Goal: Information Seeking & Learning: Find specific page/section

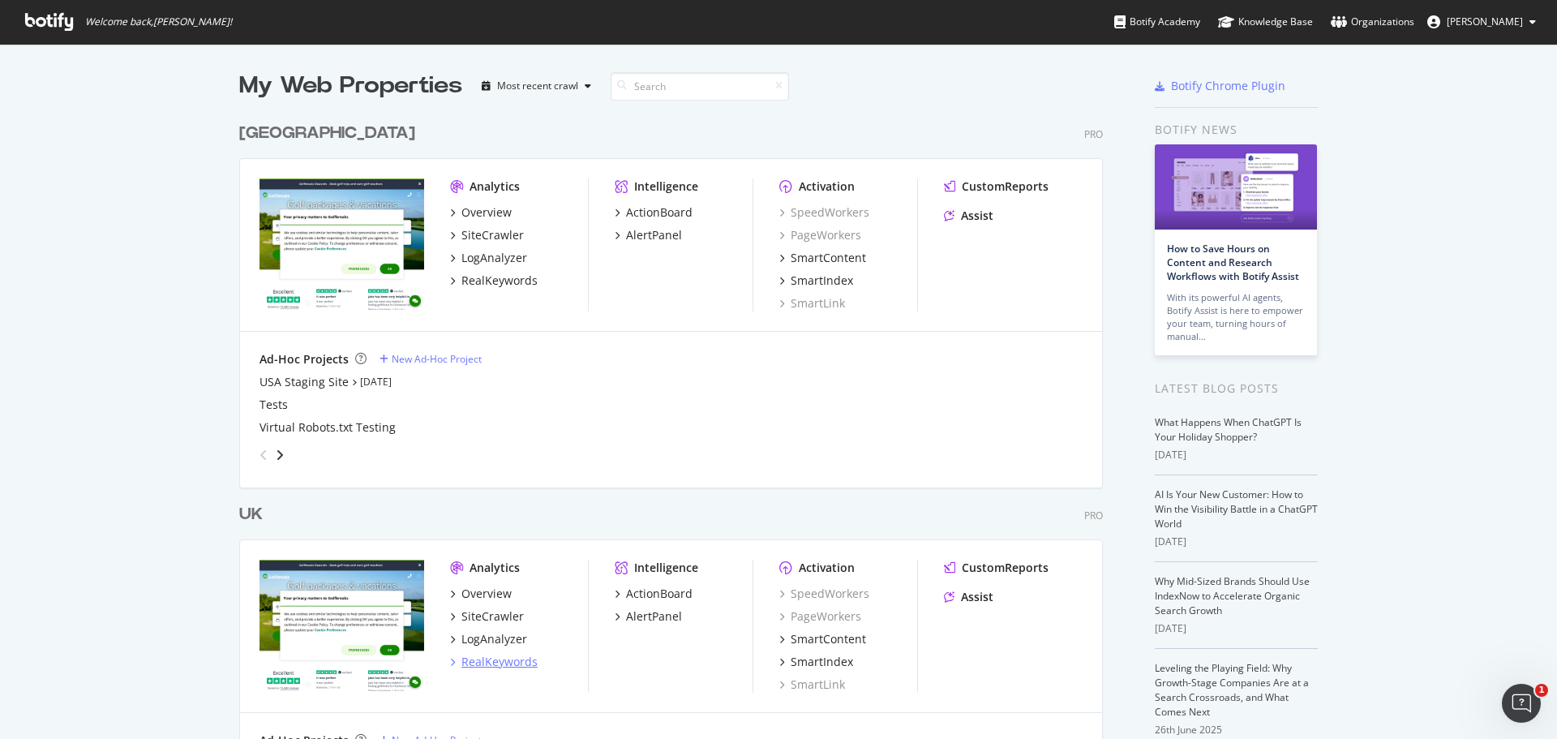
click at [494, 664] on div "RealKeywords" at bounding box center [500, 662] width 76 height 16
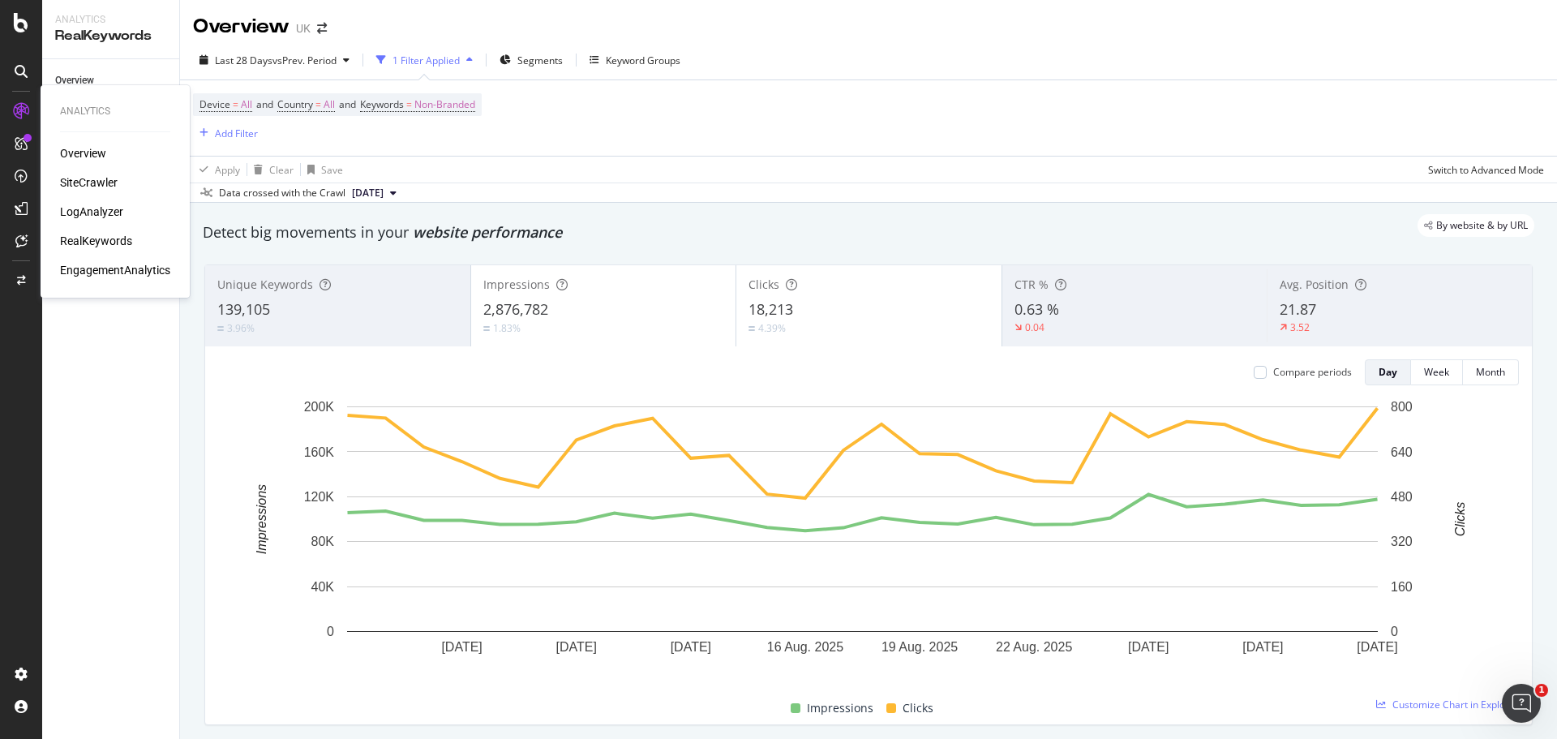
click at [101, 180] on div "SiteCrawler" at bounding box center [89, 182] width 58 height 16
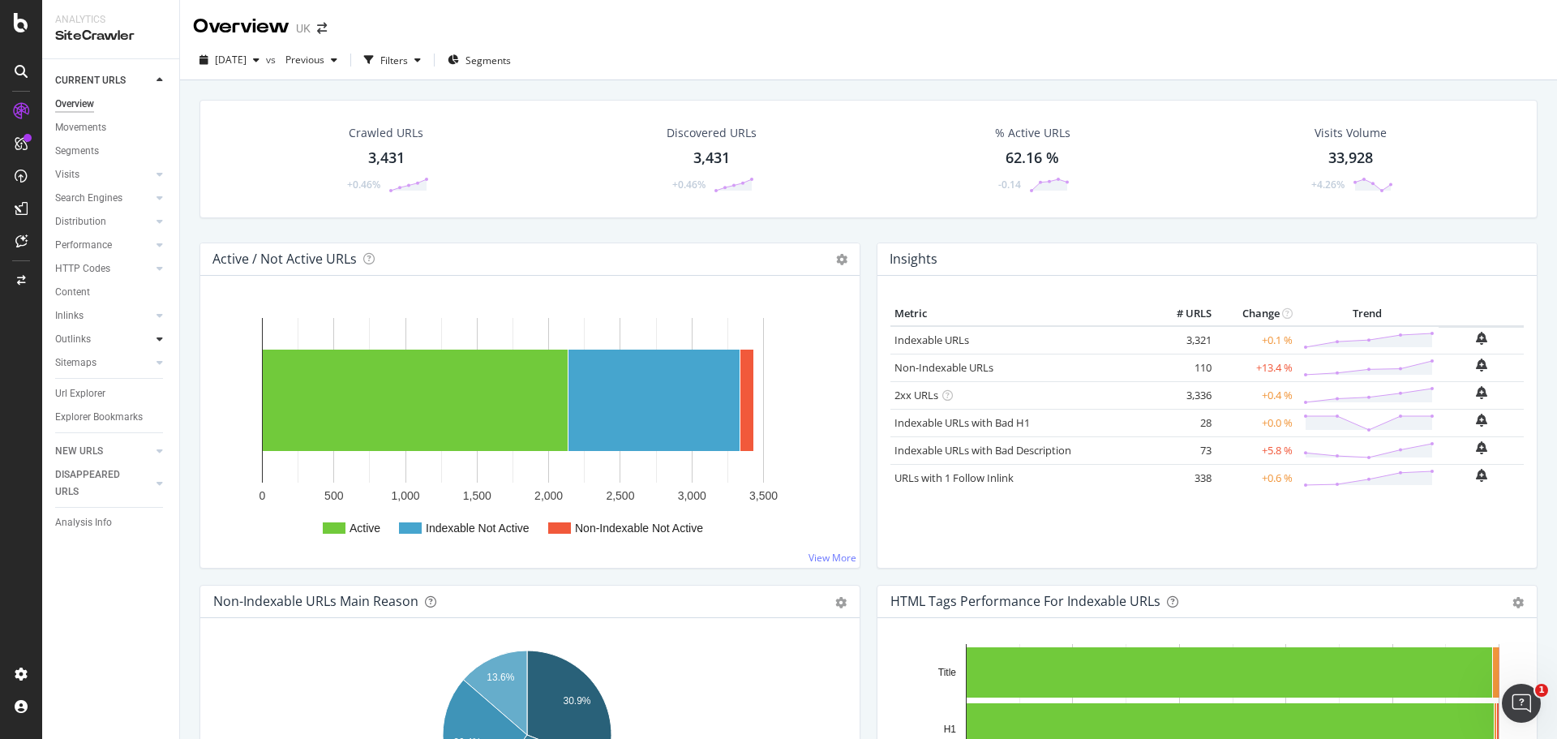
click at [161, 337] on icon at bounding box center [160, 339] width 6 height 10
click at [158, 315] on icon at bounding box center [160, 316] width 6 height 10
click at [84, 464] on div "Url Explorer" at bounding box center [80, 464] width 50 height 17
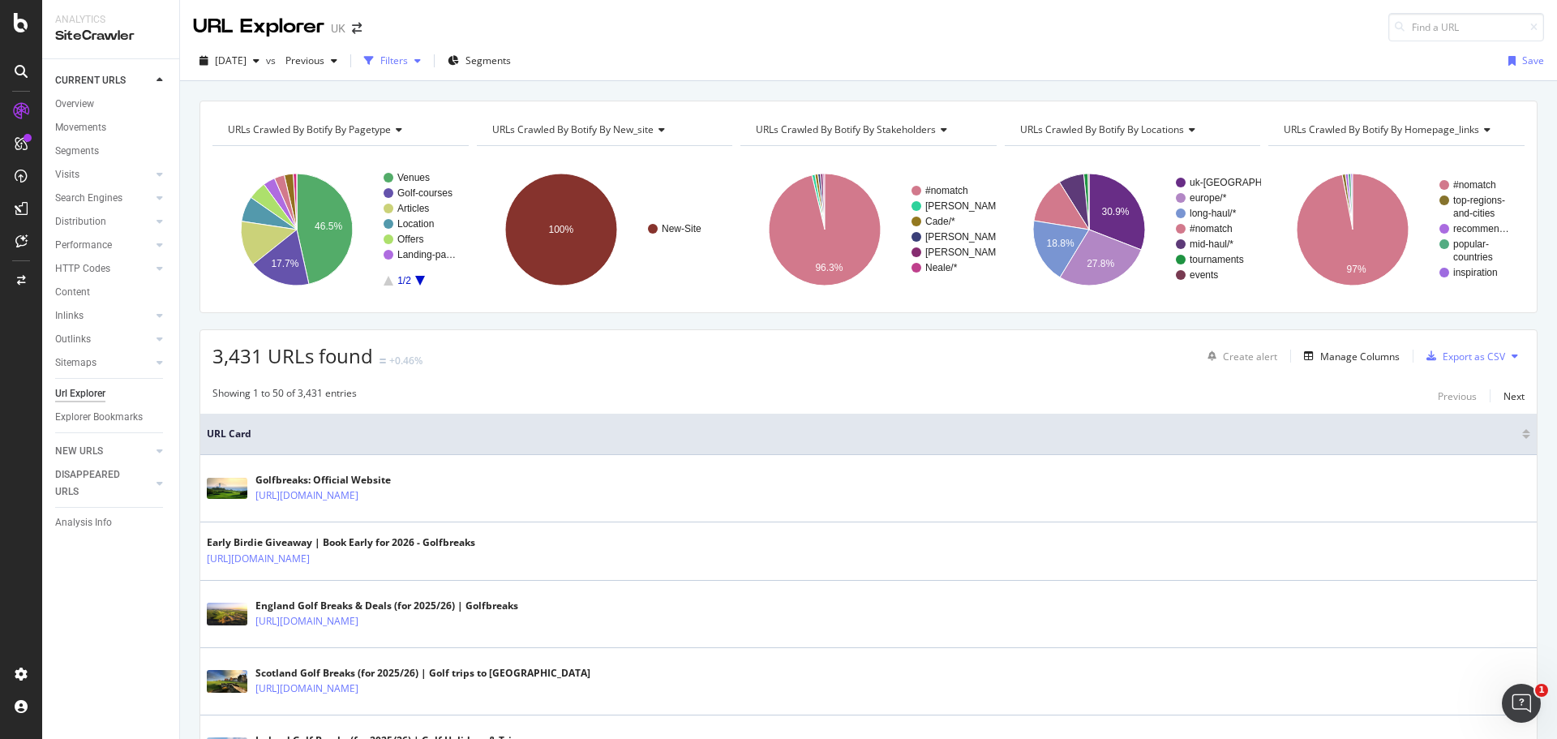
click at [408, 64] on div "Filters" at bounding box center [394, 61] width 28 height 14
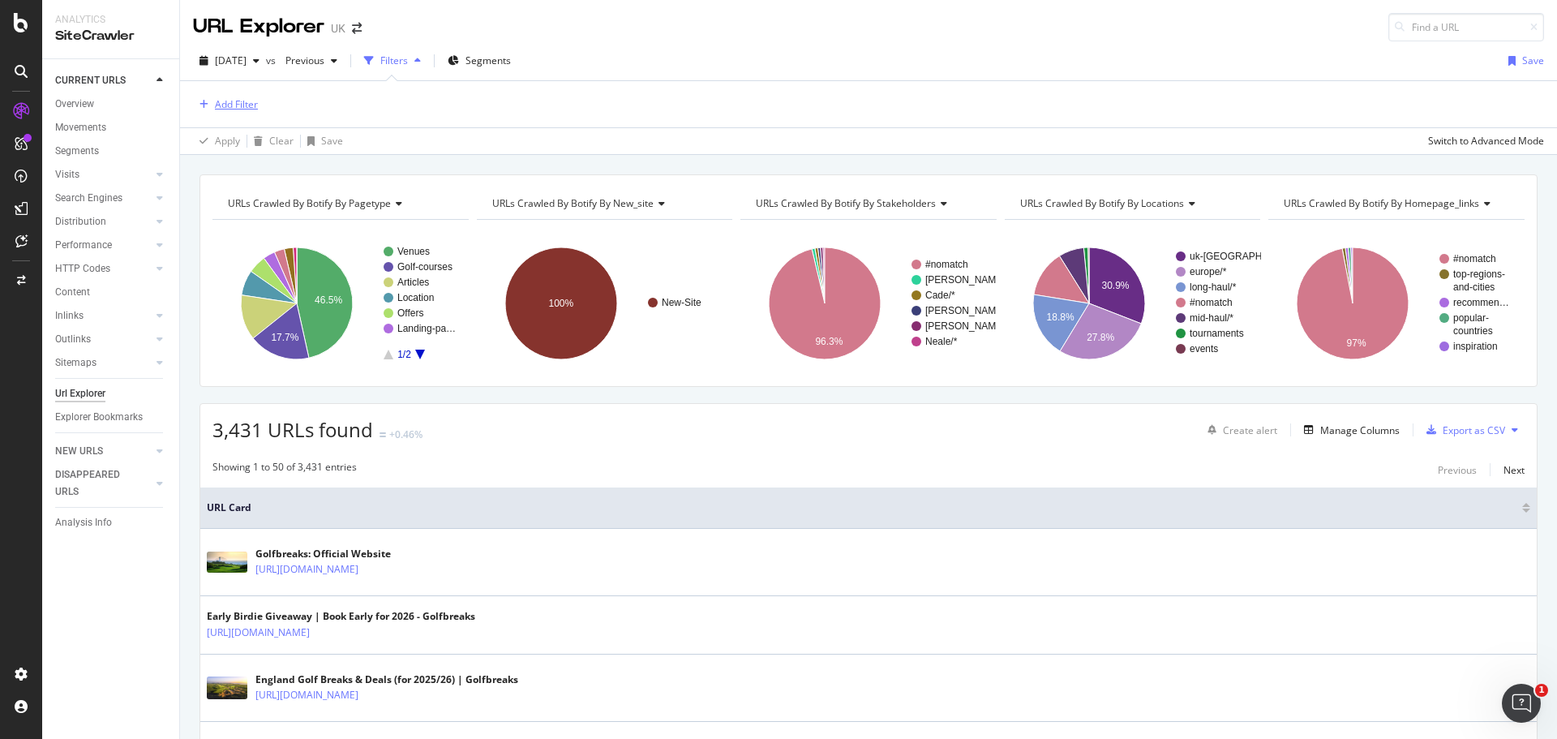
click at [234, 110] on div "Add Filter" at bounding box center [236, 104] width 43 height 14
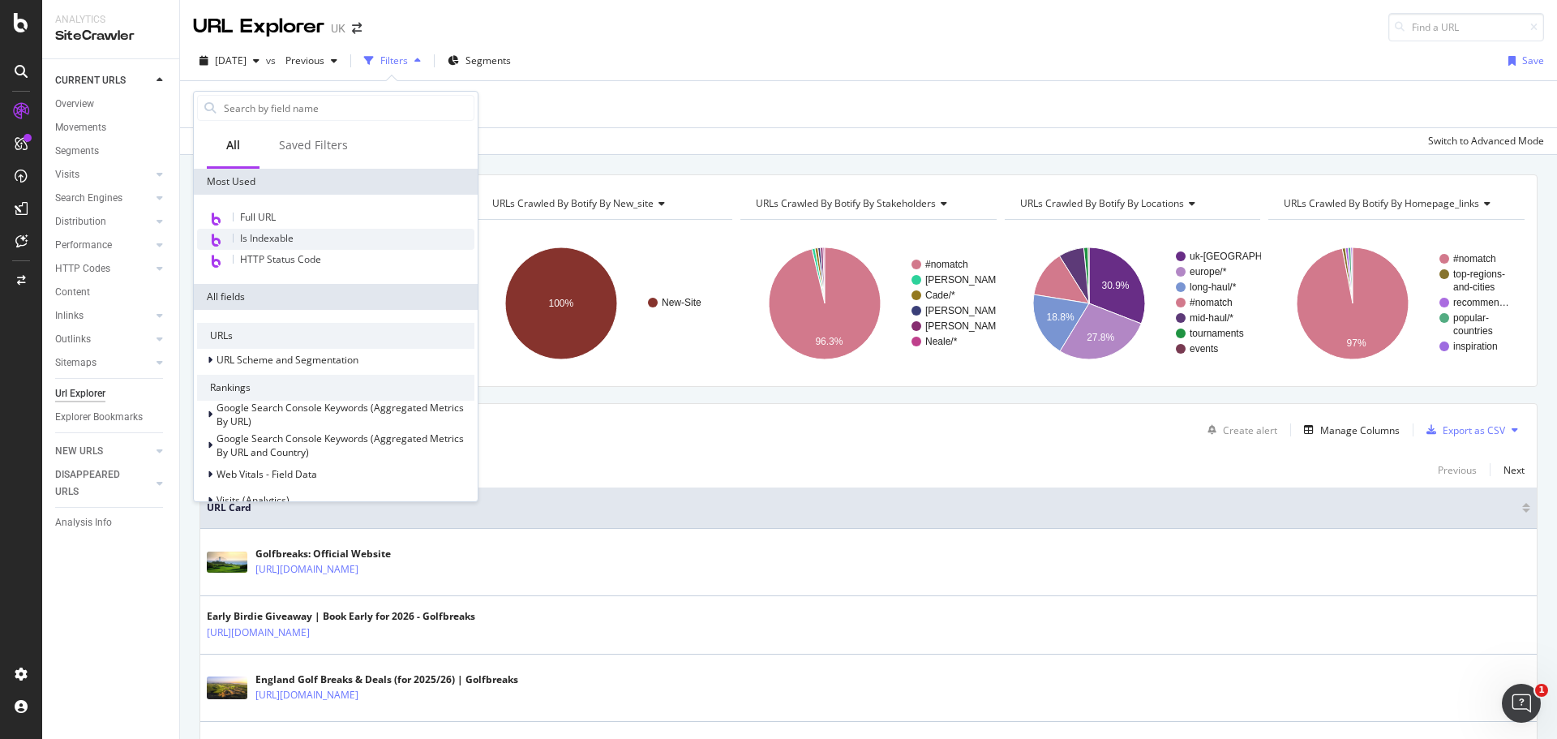
click at [301, 234] on div "Is Indexable" at bounding box center [335, 239] width 277 height 21
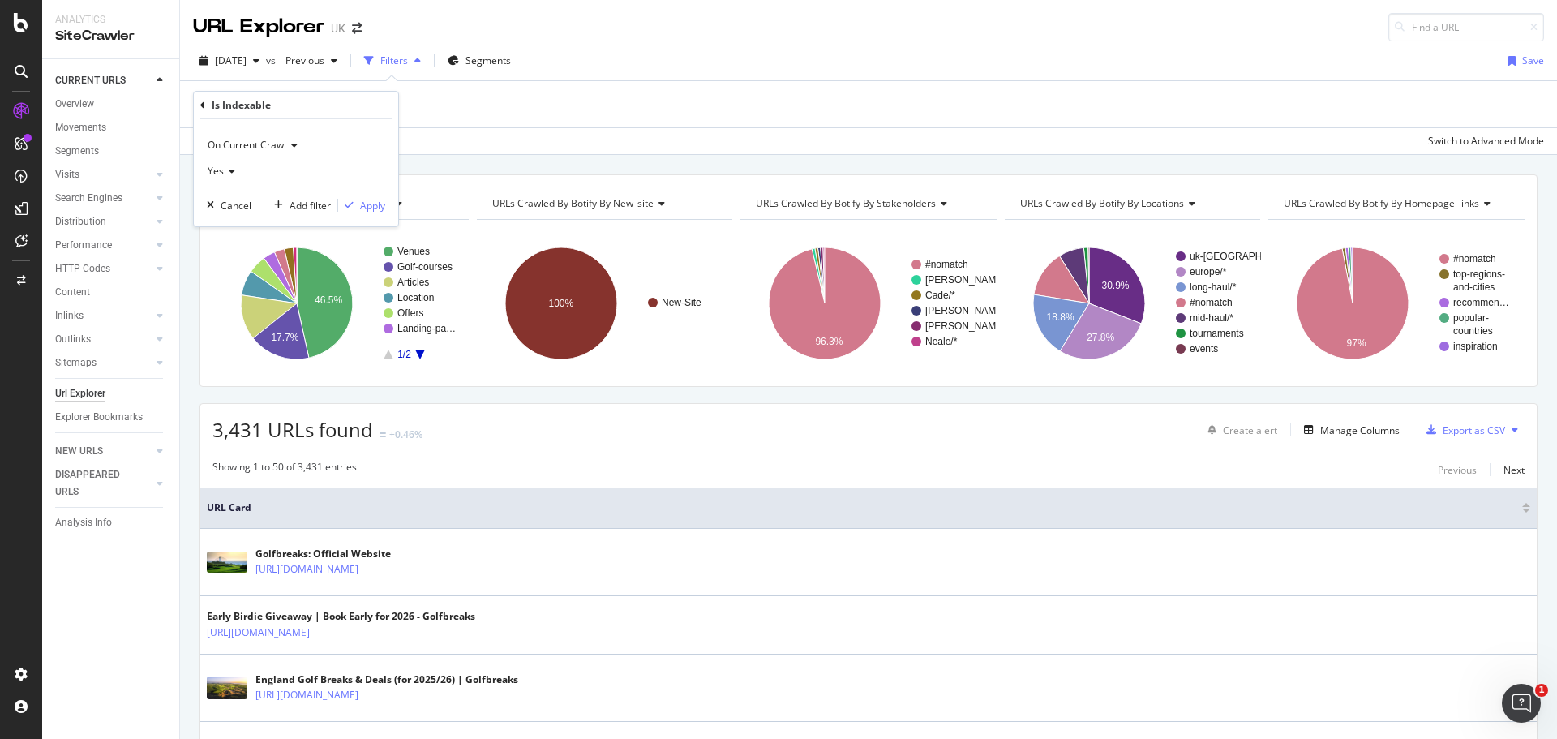
click at [241, 176] on div "Yes" at bounding box center [296, 171] width 178 height 26
click at [240, 228] on div "No" at bounding box center [298, 225] width 174 height 21
click at [372, 211] on div "Apply" at bounding box center [372, 206] width 25 height 14
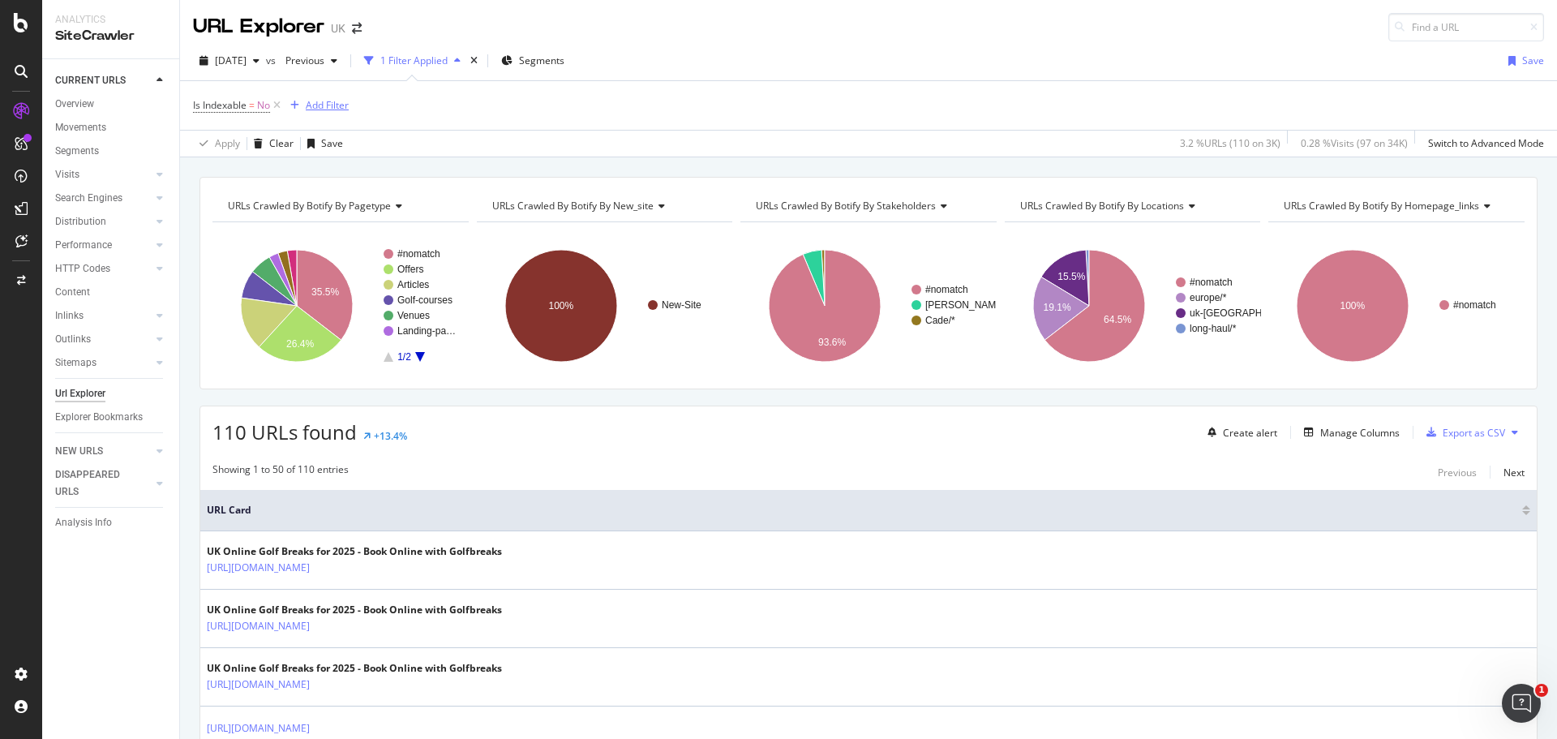
click at [329, 105] on div "Add Filter" at bounding box center [327, 105] width 43 height 14
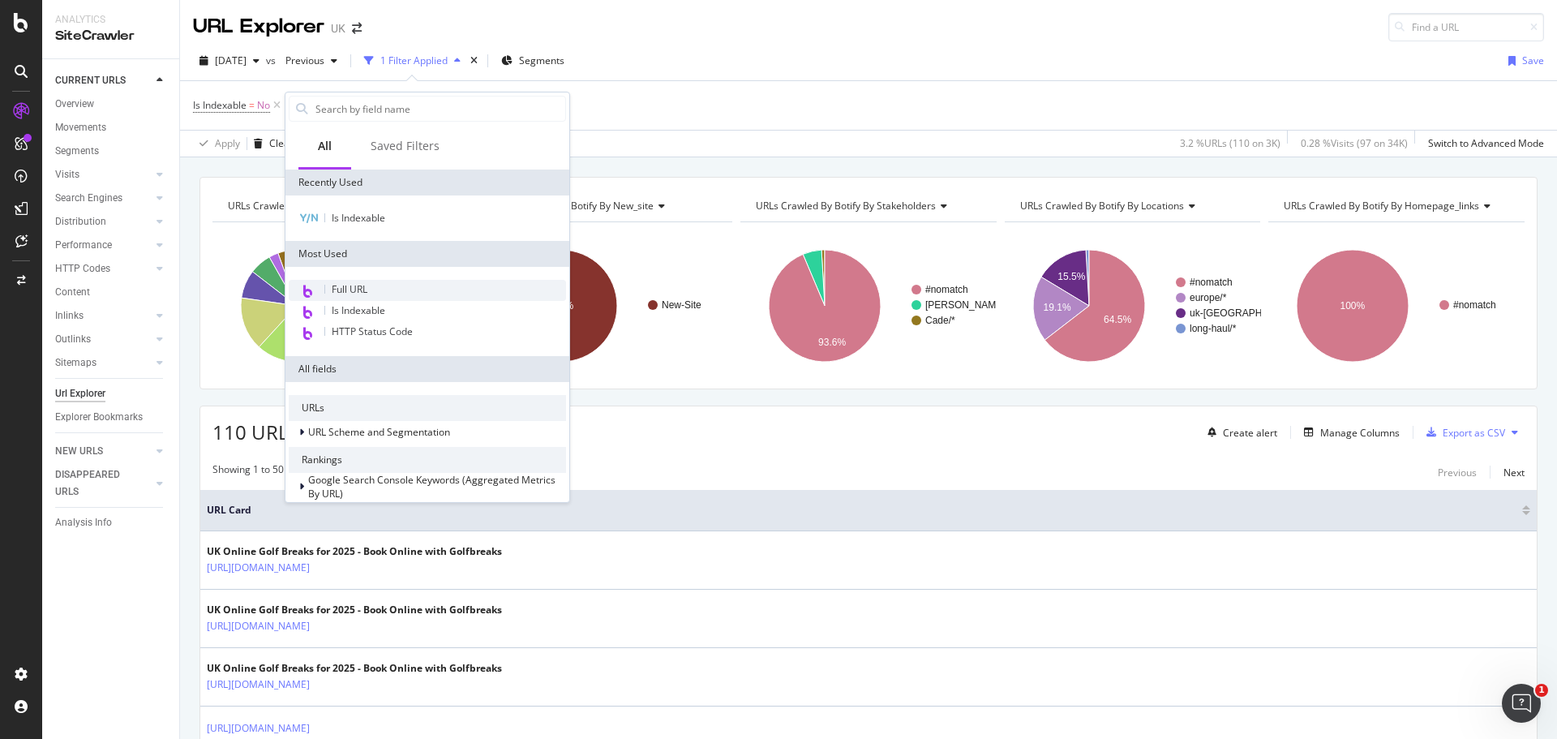
click at [407, 287] on div "Full URL" at bounding box center [427, 290] width 277 height 21
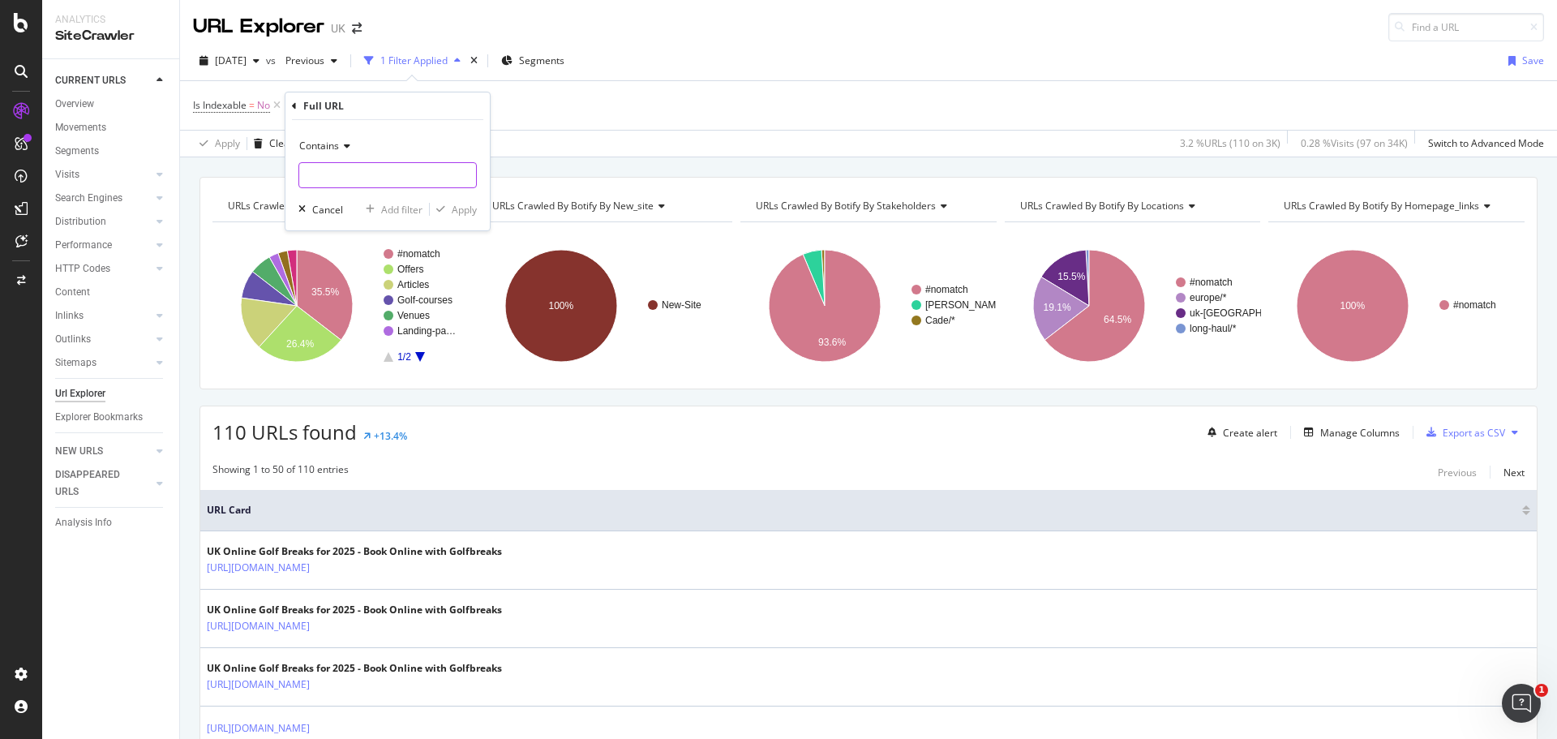
click at [356, 183] on input "text" at bounding box center [387, 175] width 177 height 26
type input "dunas"
click at [469, 211] on div "Apply" at bounding box center [464, 210] width 25 height 14
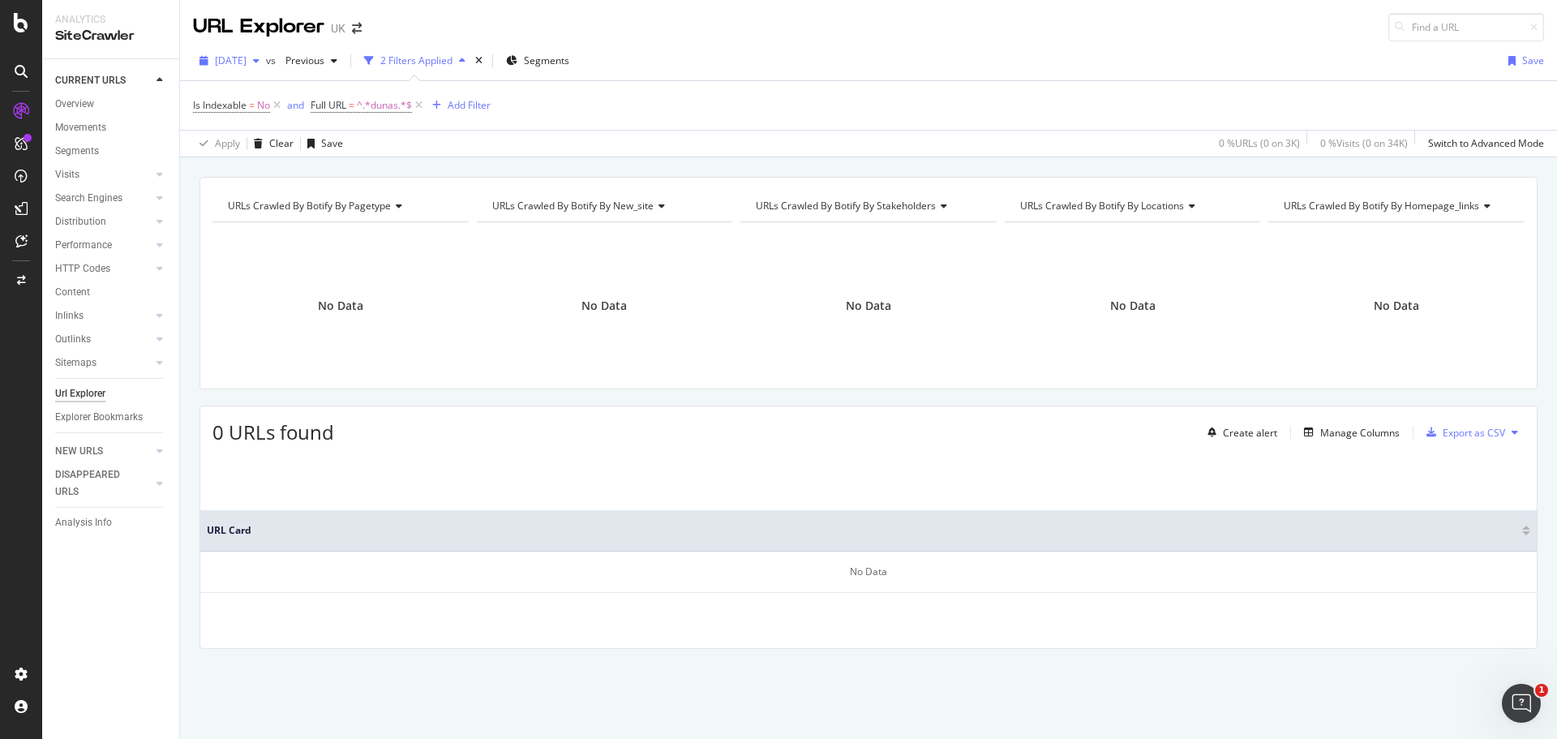
click at [247, 60] on span "[DATE]" at bounding box center [231, 61] width 32 height 14
click at [277, 208] on div "[DATE]" at bounding box center [262, 209] width 90 height 15
